Goal: Find contact information: Find contact information

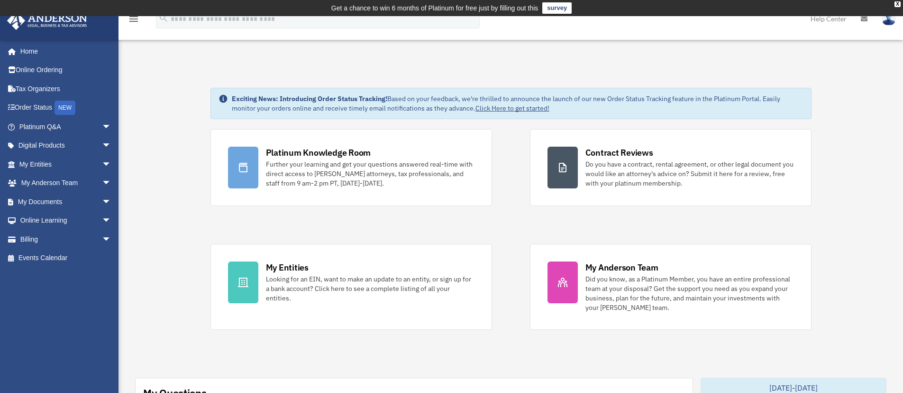
click at [50, 201] on link "My Documents arrow_drop_down" at bounding box center [66, 201] width 119 height 19
click at [102, 200] on span "arrow_drop_down" at bounding box center [111, 201] width 19 height 19
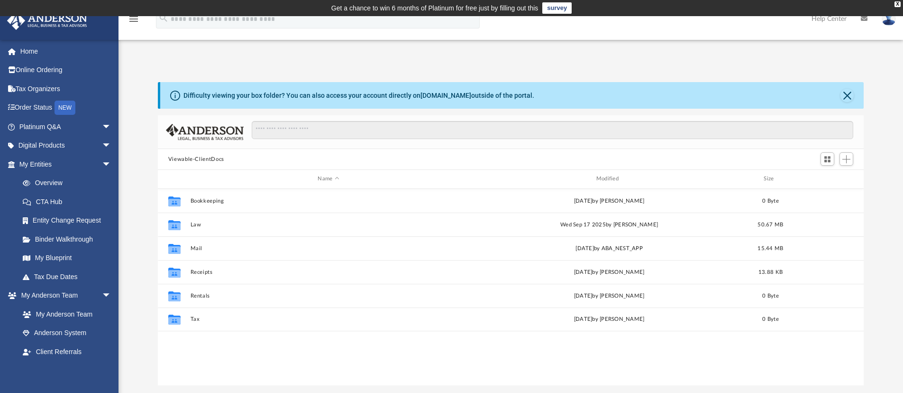
scroll to position [209, 699]
click at [102, 146] on span "arrow_drop_down" at bounding box center [111, 145] width 19 height 19
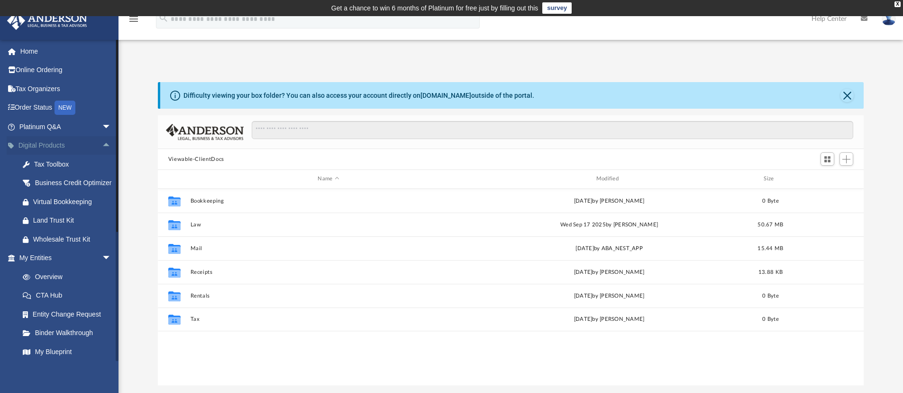
click at [102, 146] on span "arrow_drop_up" at bounding box center [111, 145] width 19 height 19
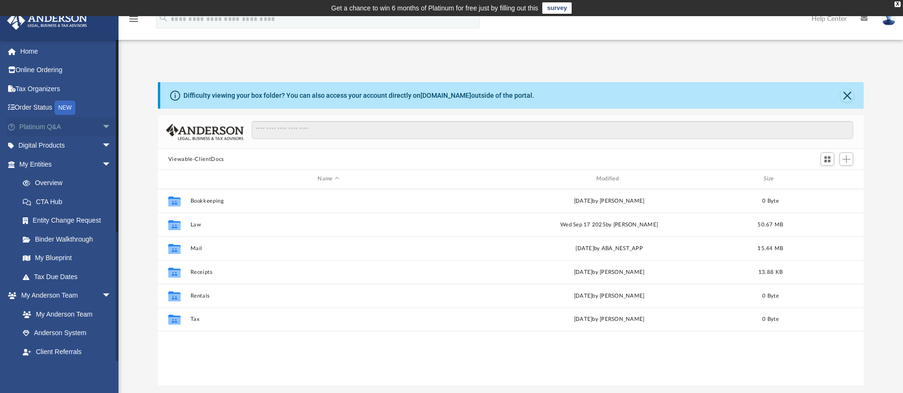
click at [102, 128] on span "arrow_drop_down" at bounding box center [111, 126] width 19 height 19
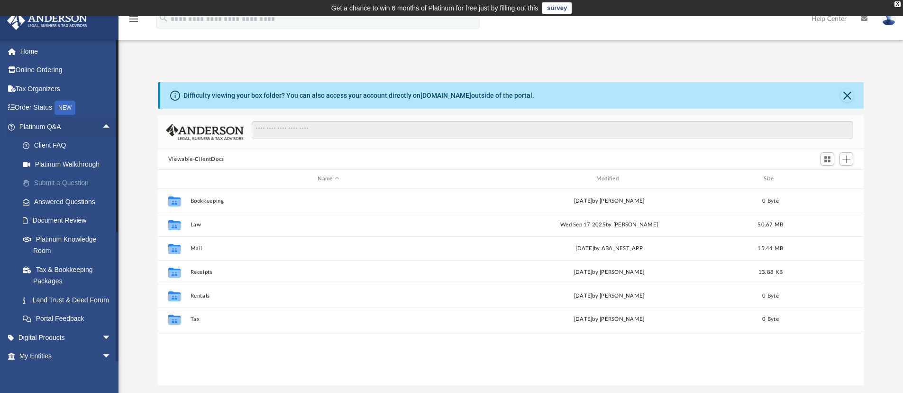
click at [75, 181] on link "Submit a Question" at bounding box center [69, 183] width 112 height 19
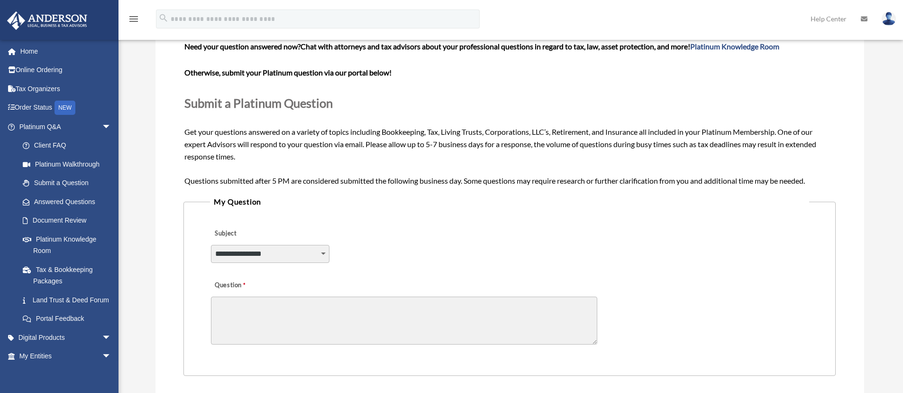
scroll to position [100, 0]
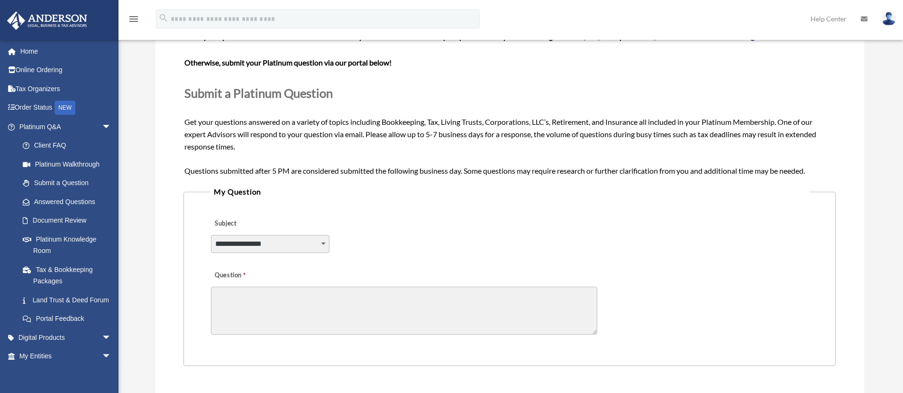
click at [265, 241] on select "**********" at bounding box center [270, 244] width 119 height 18
select select "******"
click at [211, 235] on select "**********" at bounding box center [270, 244] width 119 height 18
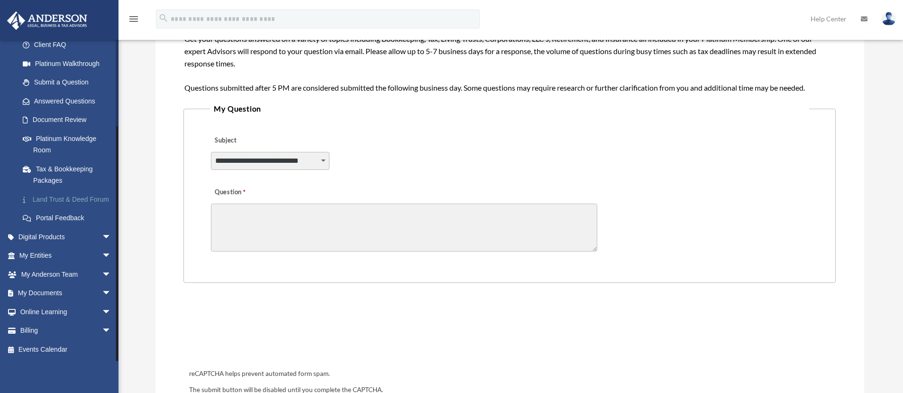
scroll to position [226, 0]
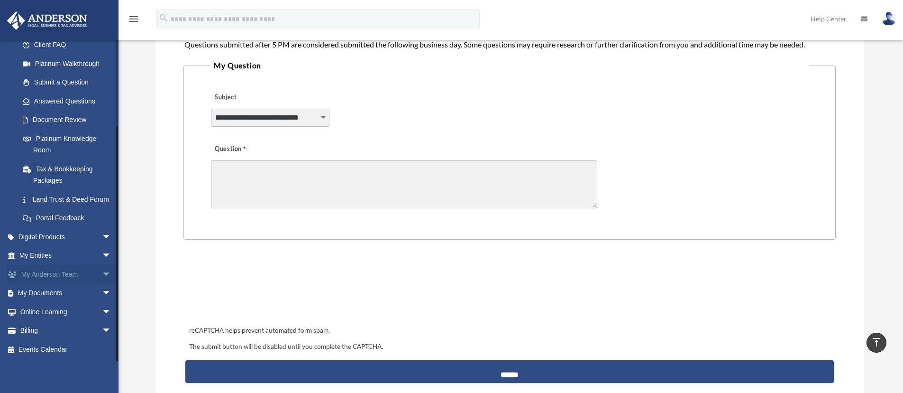
click at [102, 273] on span "arrow_drop_down" at bounding box center [111, 274] width 19 height 19
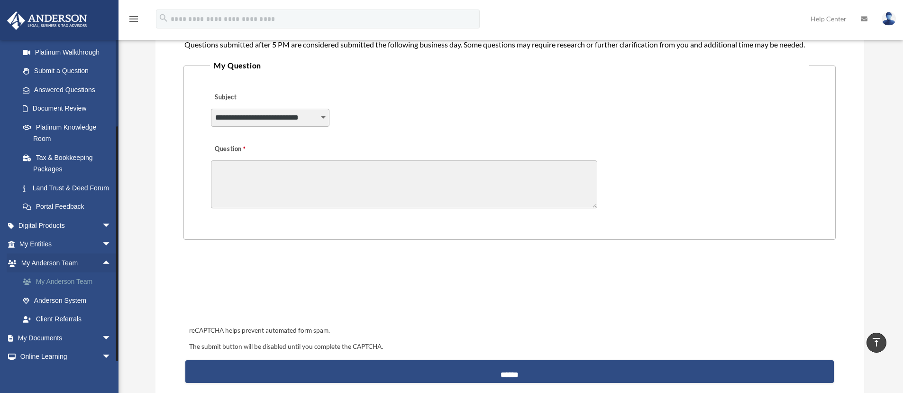
click at [78, 291] on link "My Anderson Team" at bounding box center [69, 281] width 112 height 19
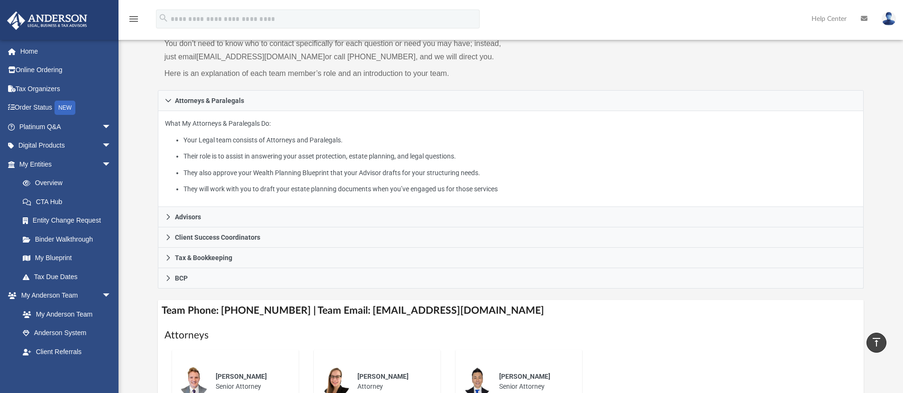
scroll to position [108, 0]
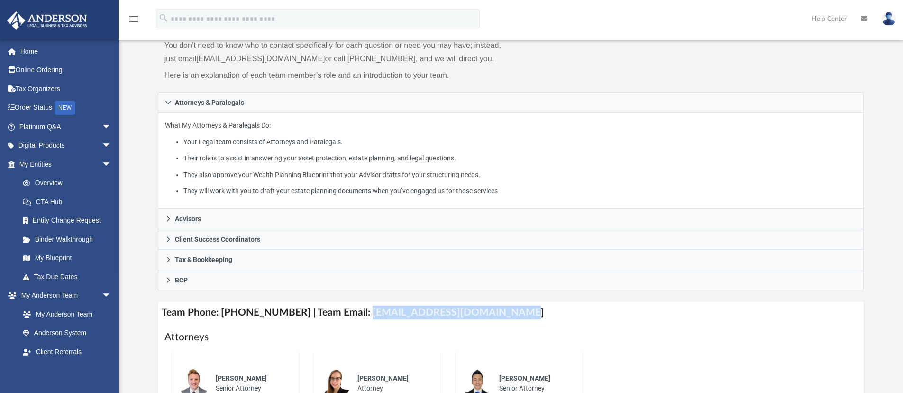
drag, startPoint x: 354, startPoint y: 315, endPoint x: 497, endPoint y: 317, distance: 143.6
click at [497, 317] on h4 "Team Phone: [PHONE_NUMBER] | Team Email: [EMAIL_ADDRESS][DOMAIN_NAME]" at bounding box center [511, 311] width 706 height 21
copy h4 "[EMAIL_ADDRESS][DOMAIN_NAME]"
click at [610, 319] on h4 "Team Phone: [PHONE_NUMBER] | Team Email: [EMAIL_ADDRESS][DOMAIN_NAME]" at bounding box center [511, 311] width 706 height 21
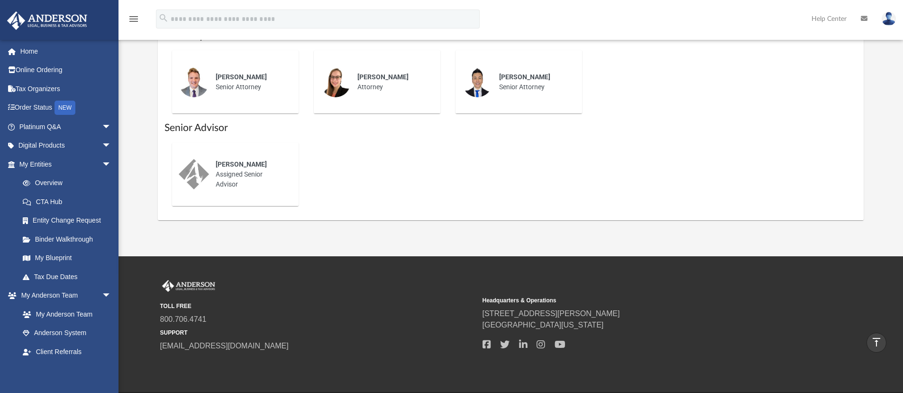
scroll to position [441, 0]
